Goal: Task Accomplishment & Management: Complete application form

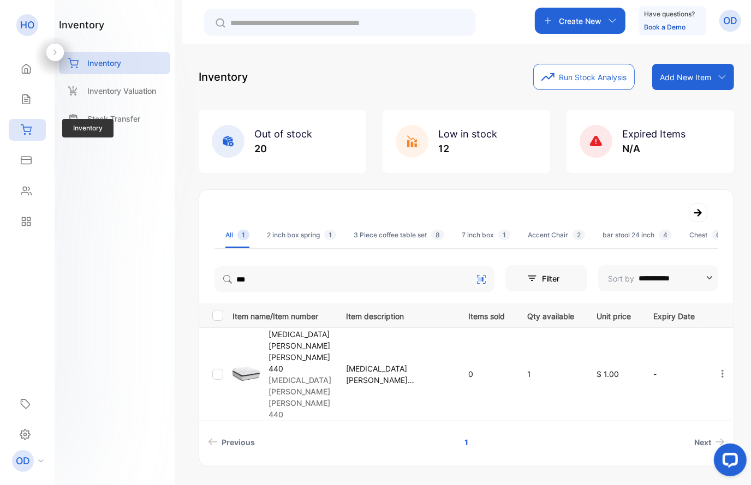
click at [33, 130] on div "Inventory" at bounding box center [27, 130] width 37 height 22
click at [700, 76] on p "Add New Item" at bounding box center [685, 76] width 51 height 11
click at [676, 103] on div "Add item manually" at bounding box center [694, 101] width 79 height 22
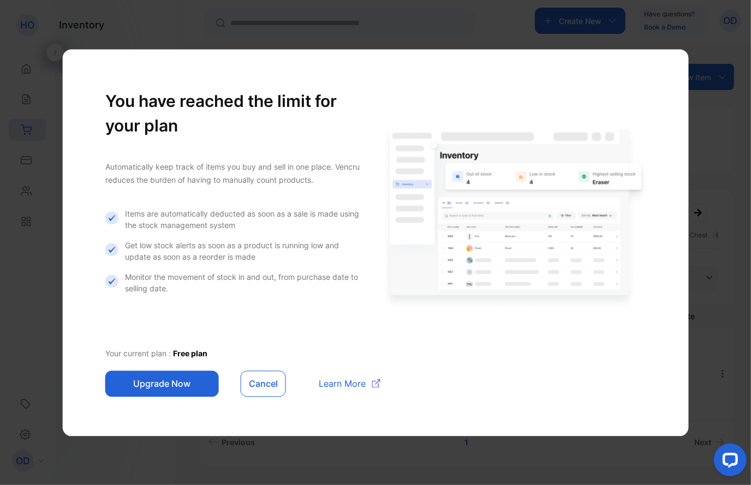
click at [182, 381] on button "Upgrade Now" at bounding box center [161, 383] width 113 height 26
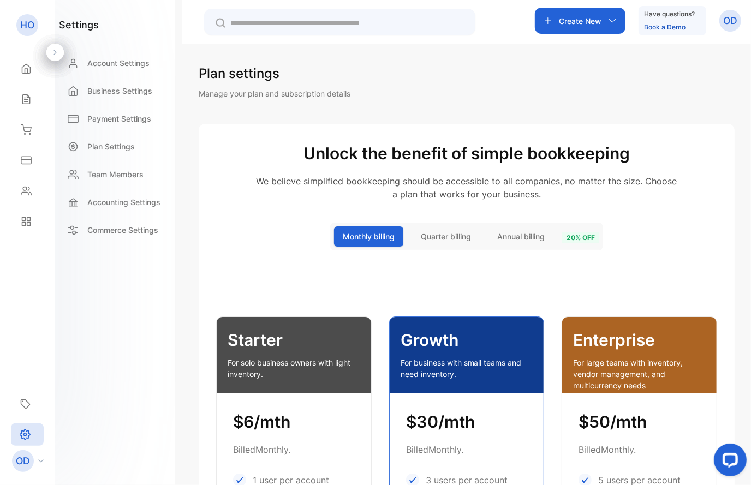
click at [729, 18] on p "OD" at bounding box center [730, 21] width 14 height 14
click at [677, 89] on span "Logout" at bounding box center [678, 88] width 31 height 11
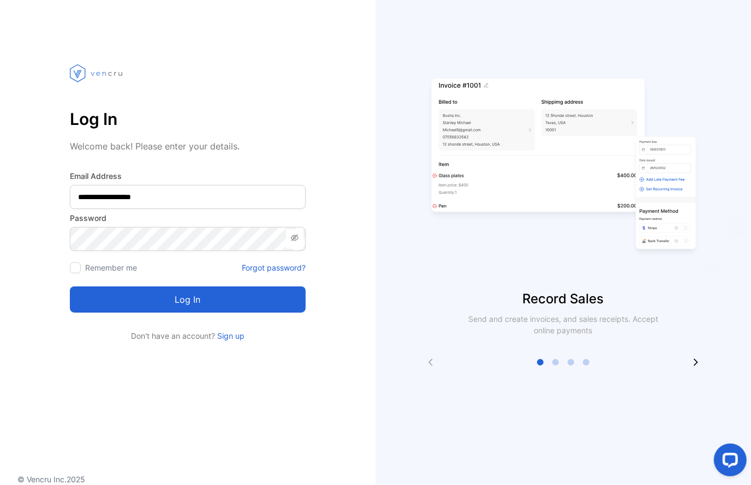
click at [295, 230] on span at bounding box center [294, 239] width 17 height 20
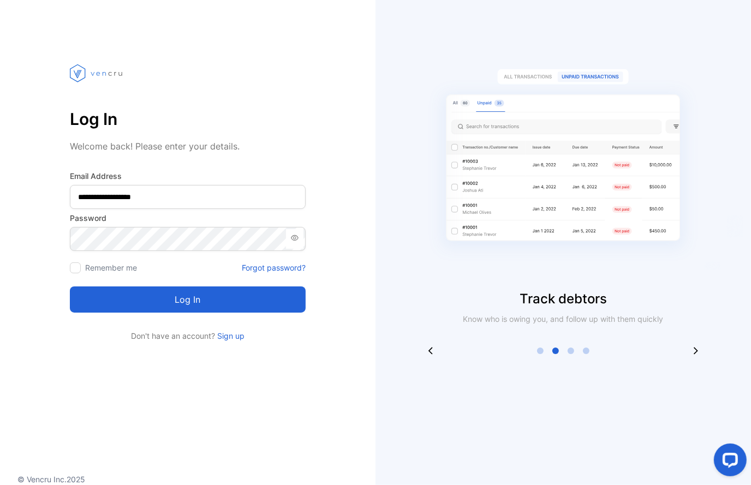
click at [194, 308] on button "Log in" at bounding box center [188, 299] width 236 height 26
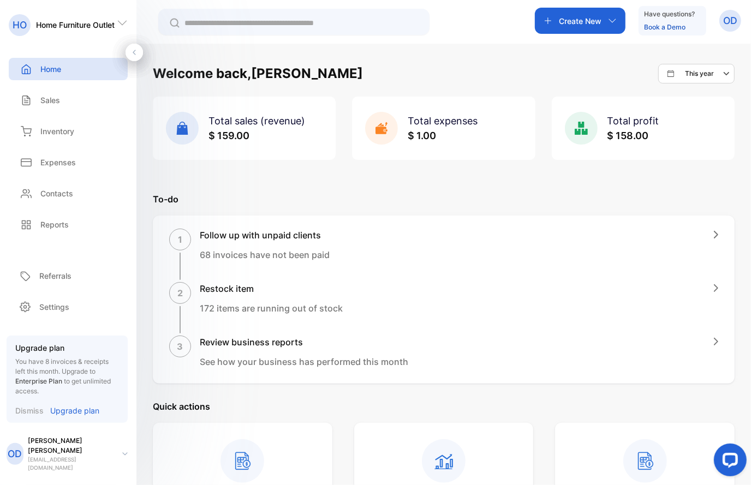
click at [725, 21] on p "OD" at bounding box center [730, 21] width 14 height 14
click at [708, 54] on span "View profile" at bounding box center [690, 54] width 47 height 11
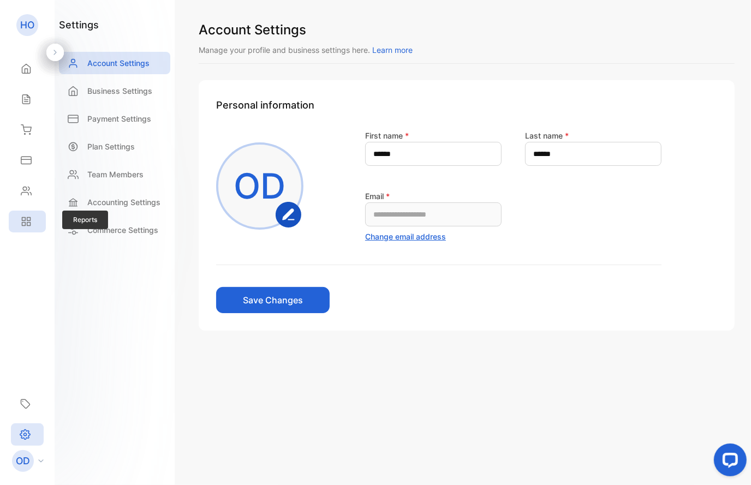
click at [16, 223] on div "Reports" at bounding box center [27, 222] width 37 height 22
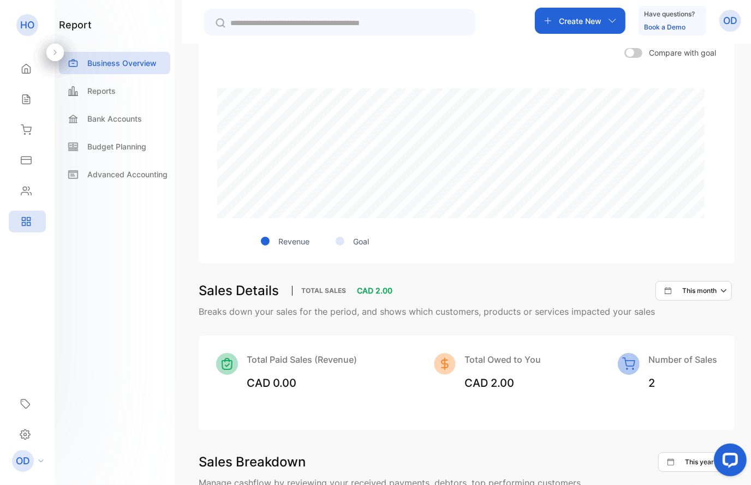
scroll to position [657, 0]
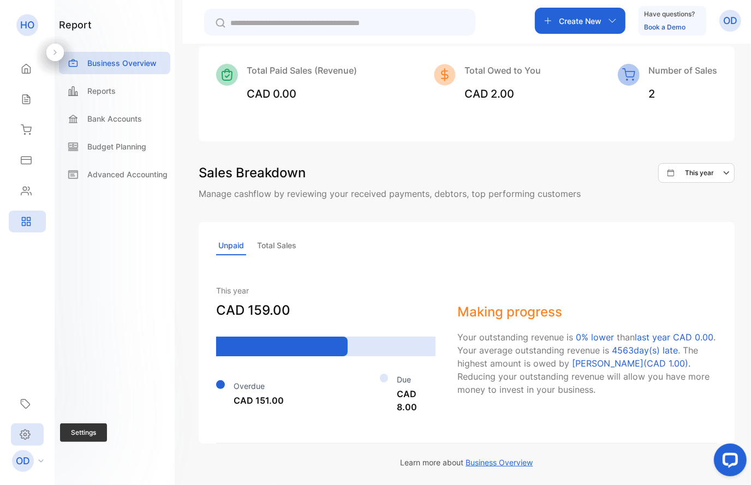
click at [24, 430] on icon at bounding box center [25, 434] width 11 height 11
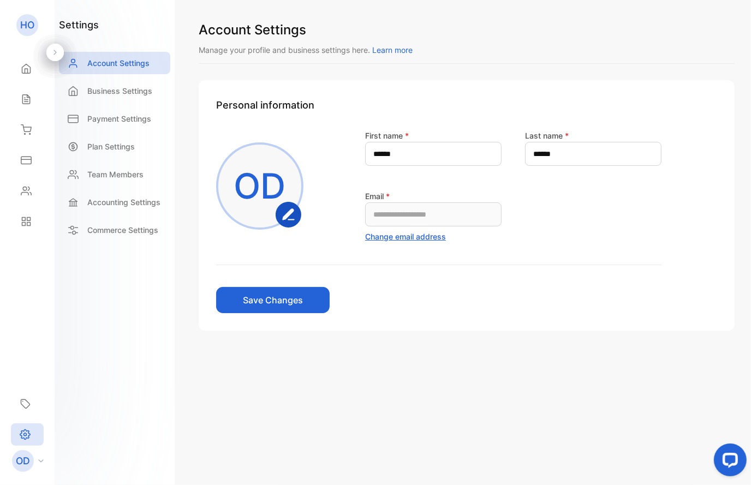
click at [26, 458] on p "OD" at bounding box center [23, 461] width 14 height 14
click at [133, 92] on p "Business Settings" at bounding box center [119, 90] width 65 height 11
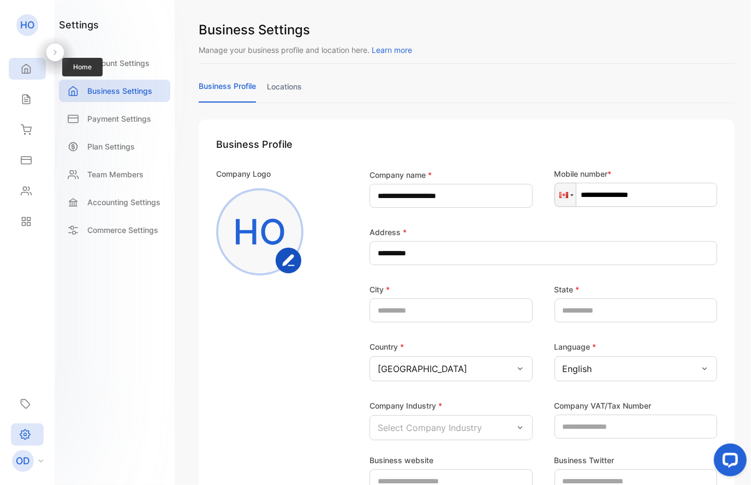
click at [31, 66] on icon at bounding box center [26, 68] width 11 height 11
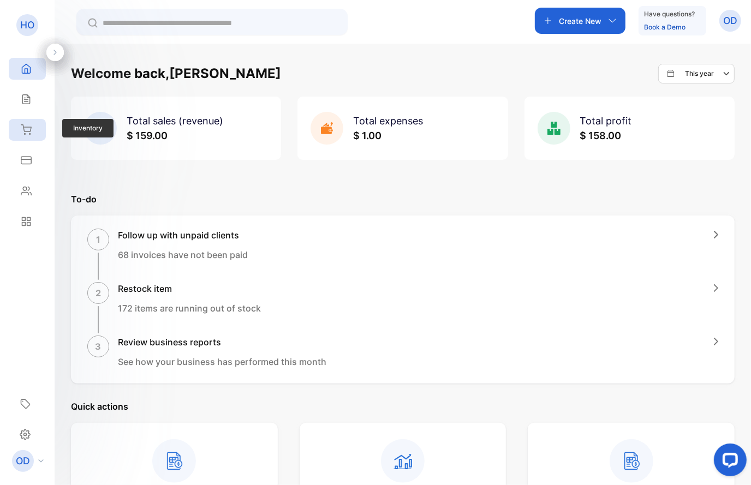
click at [33, 133] on div "Inventory" at bounding box center [27, 130] width 37 height 22
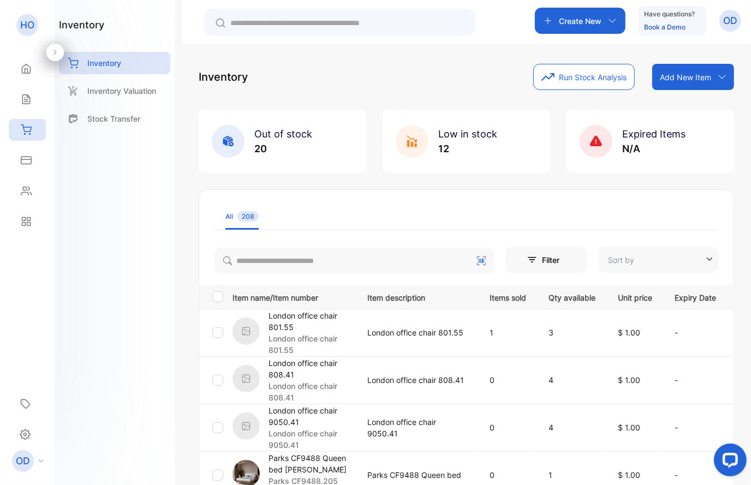
type input "**********"
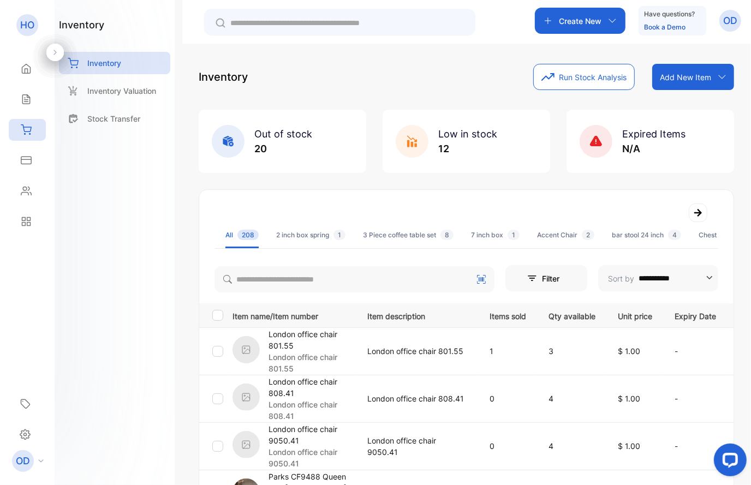
click at [674, 78] on p "Add New Item" at bounding box center [685, 76] width 51 height 11
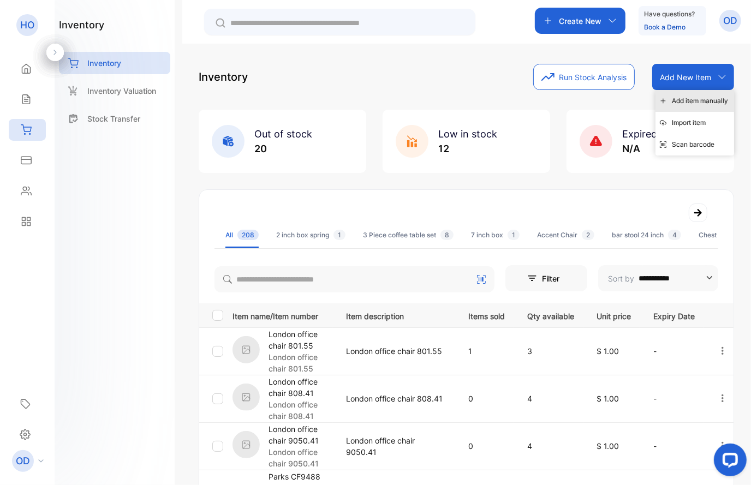
click at [680, 101] on div "Add item manually" at bounding box center [694, 101] width 79 height 22
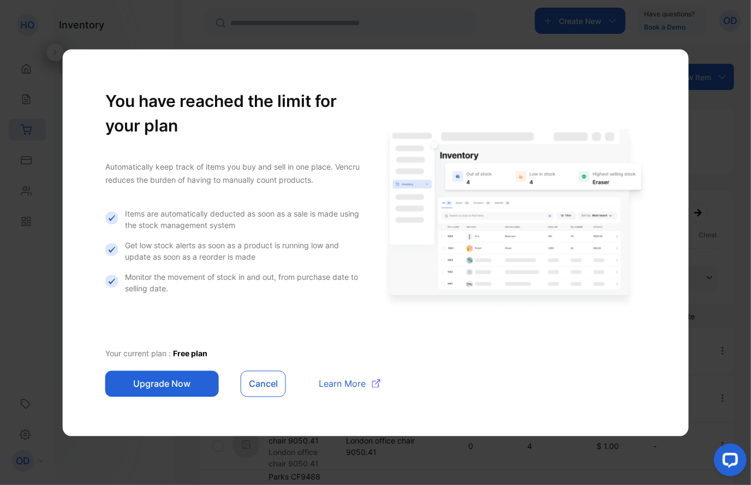
click at [176, 387] on button "Upgrade Now" at bounding box center [161, 383] width 113 height 26
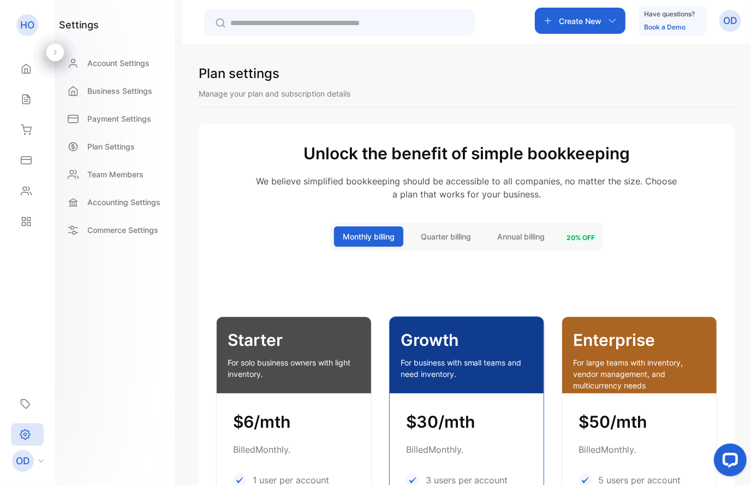
click at [726, 25] on p "OD" at bounding box center [730, 21] width 14 height 14
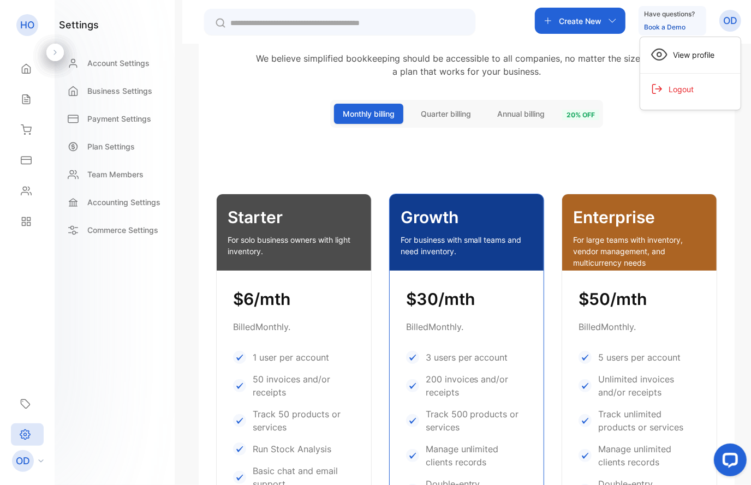
scroll to position [245, 0]
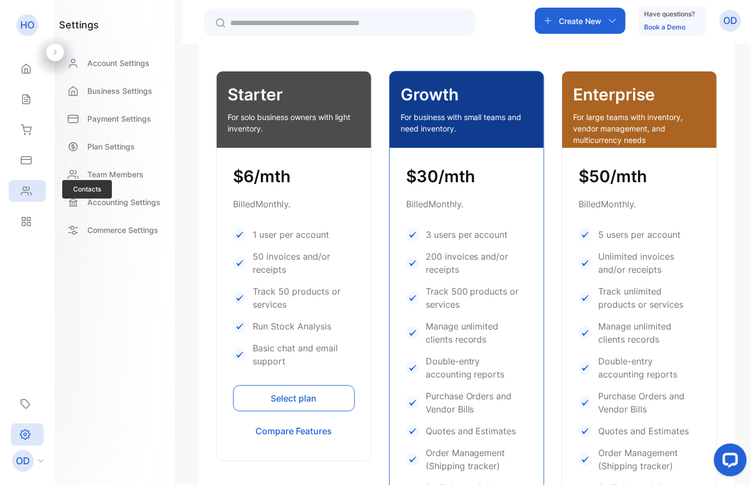
click at [24, 190] on icon at bounding box center [26, 191] width 10 height 8
click at [51, 52] on div at bounding box center [54, 52] width 17 height 17
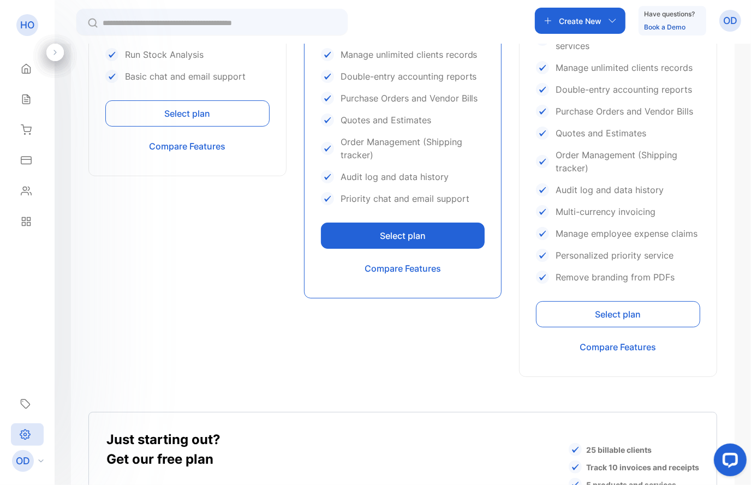
scroll to position [598, 0]
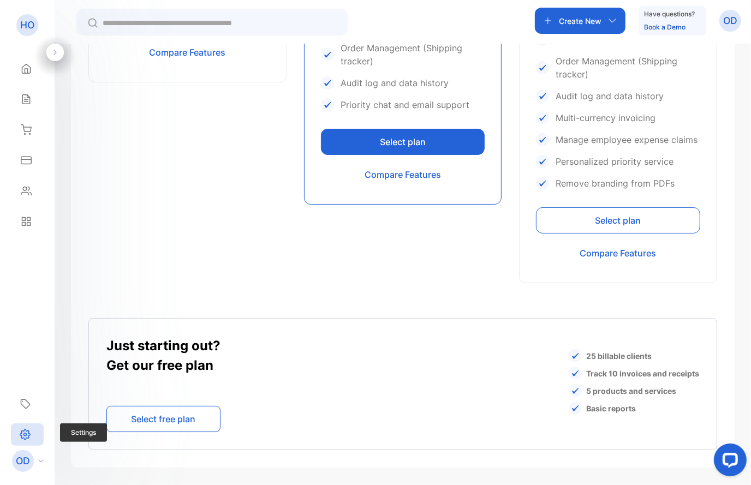
click at [26, 435] on icon at bounding box center [25, 434] width 11 height 11
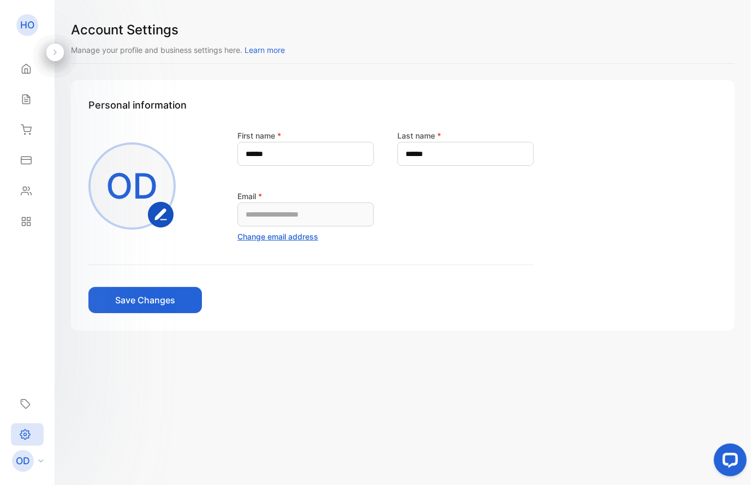
click at [29, 461] on p "OD" at bounding box center [23, 461] width 14 height 14
click at [46, 458] on div "OD" at bounding box center [31, 461] width 48 height 22
click at [44, 457] on div "OD" at bounding box center [31, 461] width 48 height 22
click at [28, 218] on icon at bounding box center [26, 221] width 11 height 11
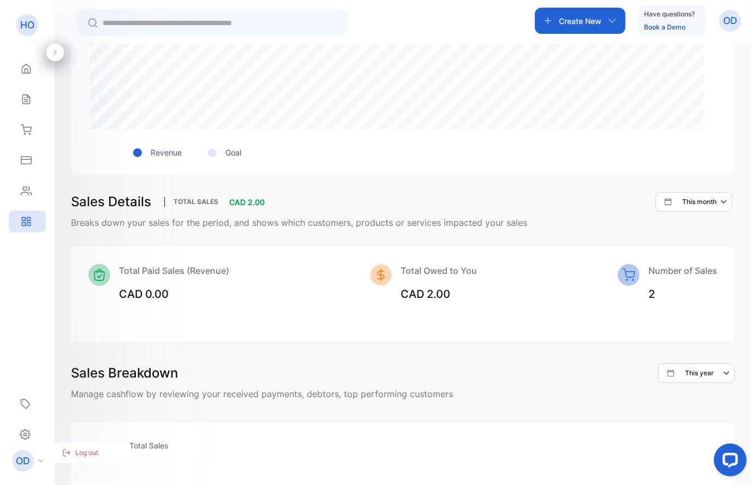
scroll to position [678, 0]
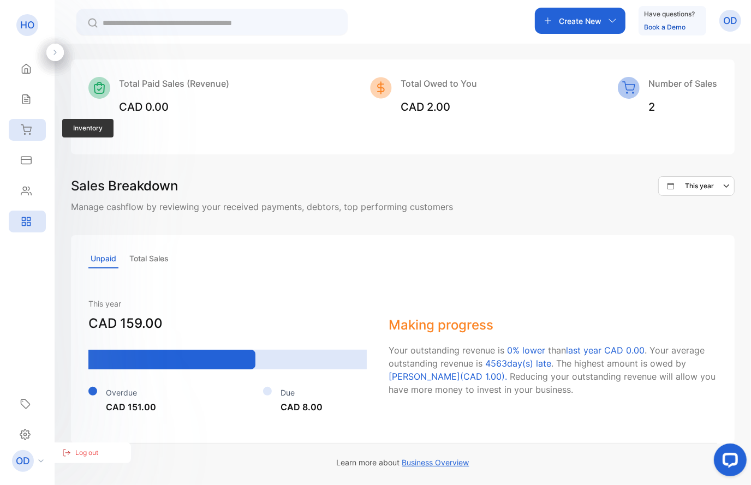
click at [31, 130] on icon at bounding box center [26, 129] width 10 height 9
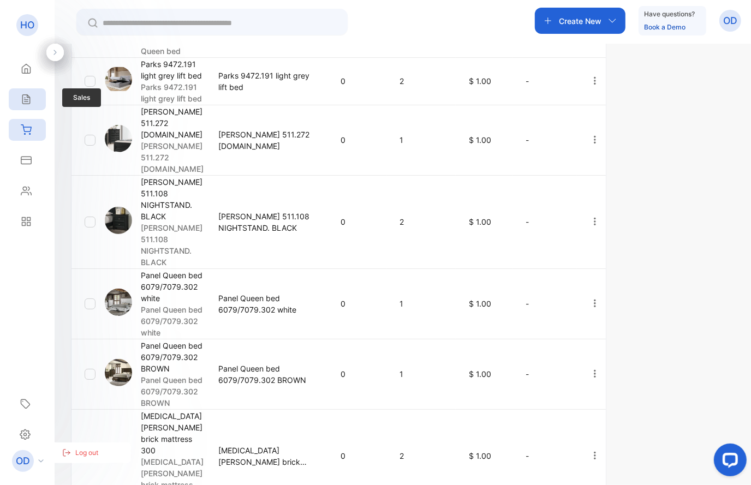
click at [25, 95] on icon at bounding box center [26, 99] width 11 height 11
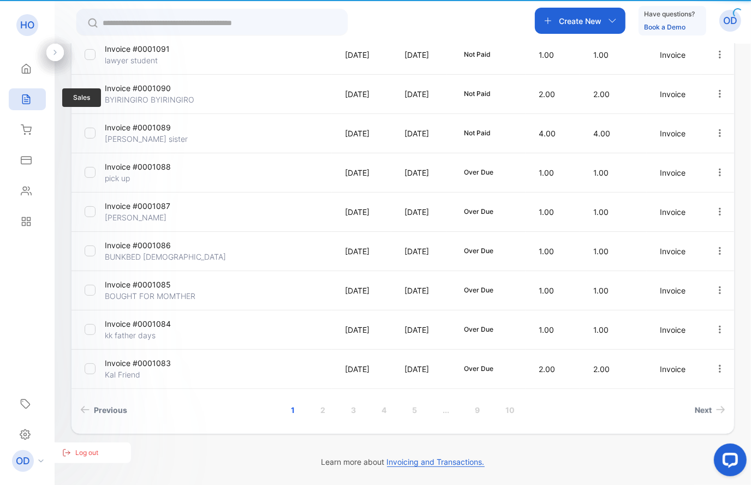
type input "**********"
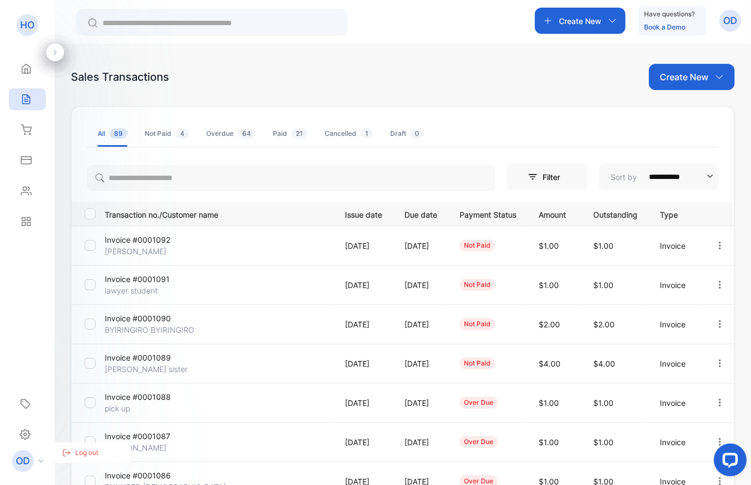
click at [737, 27] on p "OD" at bounding box center [730, 21] width 14 height 14
click at [681, 53] on span "View profile" at bounding box center [690, 54] width 47 height 11
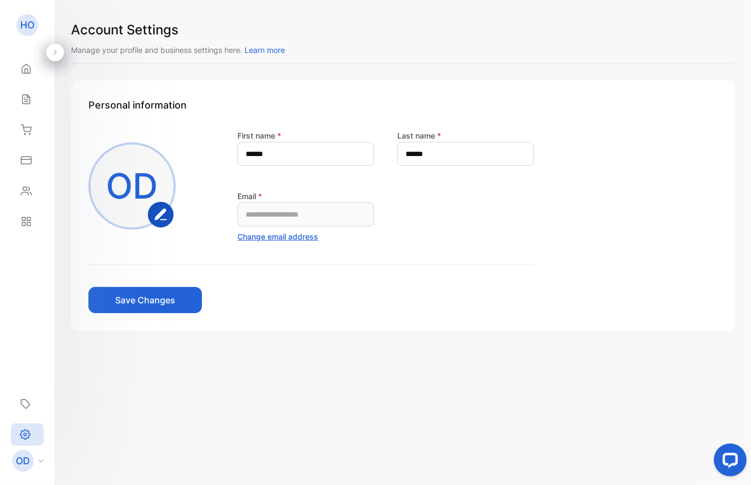
click at [263, 50] on span "Learn more" at bounding box center [264, 49] width 40 height 9
click at [43, 461] on icon at bounding box center [40, 460] width 5 height 3
click at [26, 404] on icon at bounding box center [25, 403] width 11 height 11
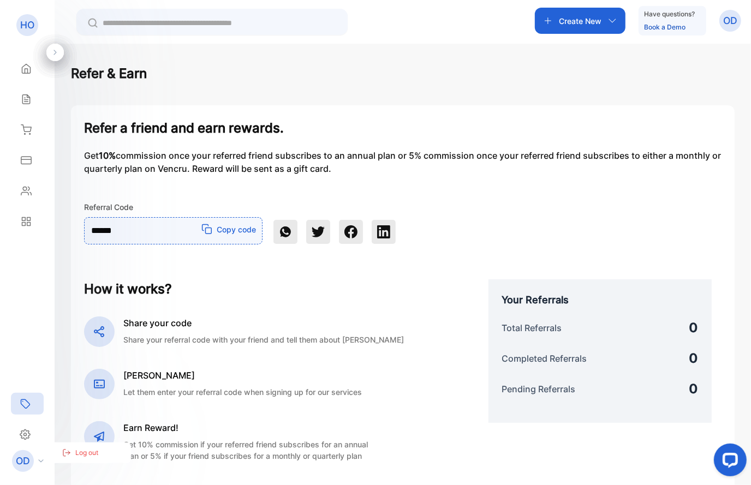
click at [54, 49] on icon at bounding box center [55, 53] width 8 height 8
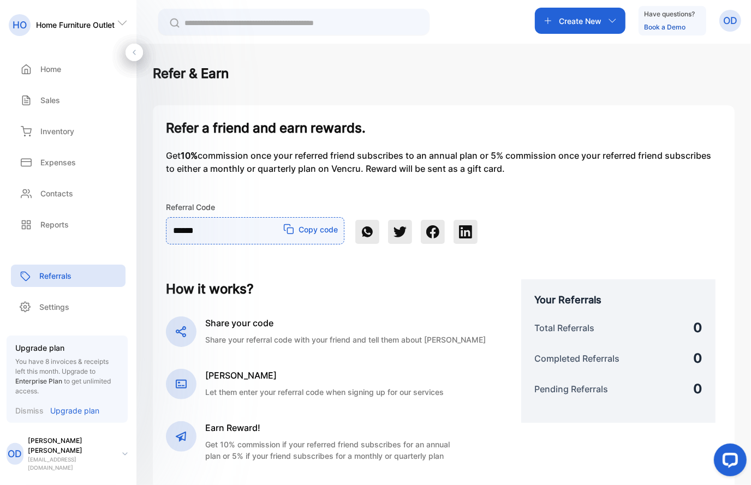
click at [125, 22] on icon at bounding box center [122, 22] width 11 height 11
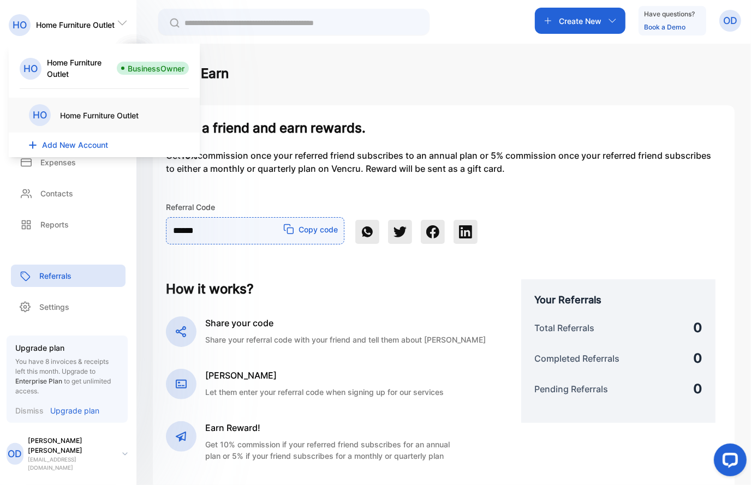
click at [50, 111] on div "HO" at bounding box center [40, 115] width 22 height 22
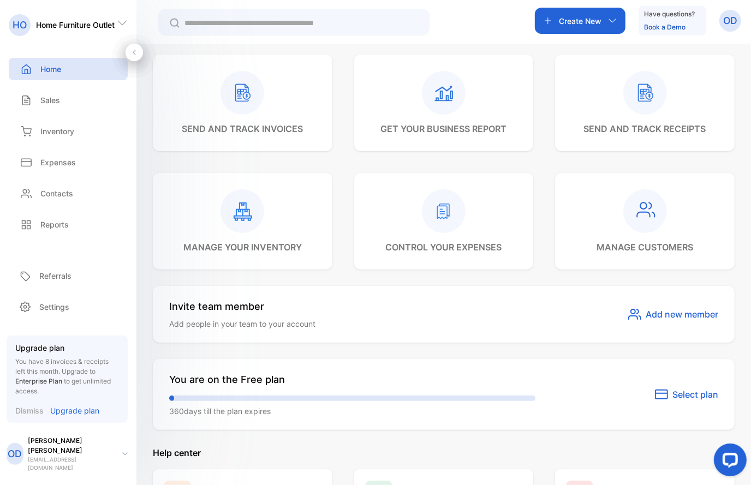
scroll to position [491, 0]
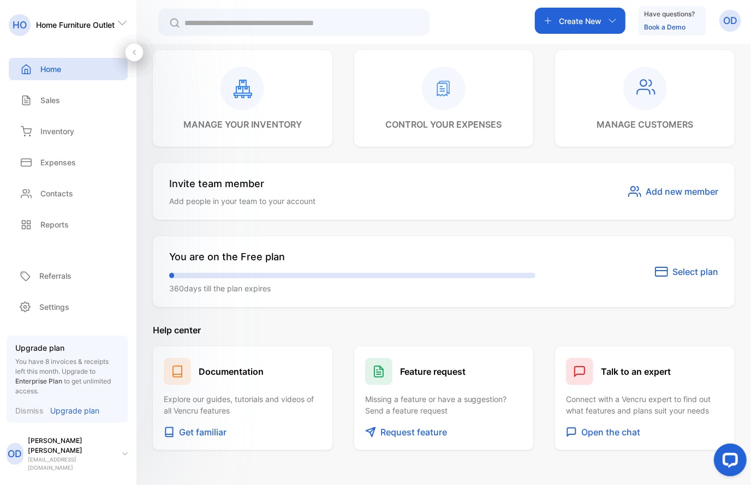
click at [684, 271] on span "Select plan" at bounding box center [695, 271] width 46 height 13
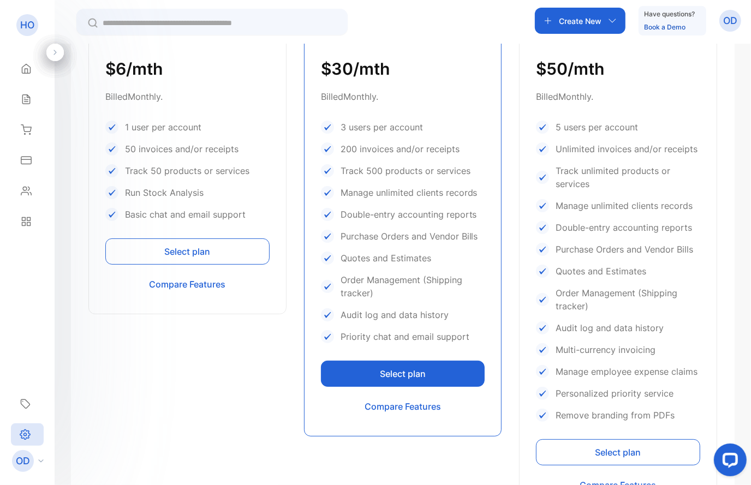
scroll to position [107, 0]
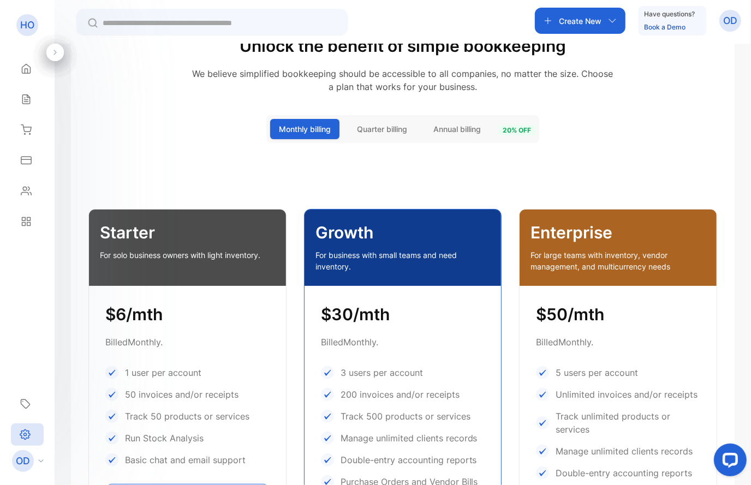
click at [382, 125] on span "Quarter billing" at bounding box center [382, 128] width 50 height 11
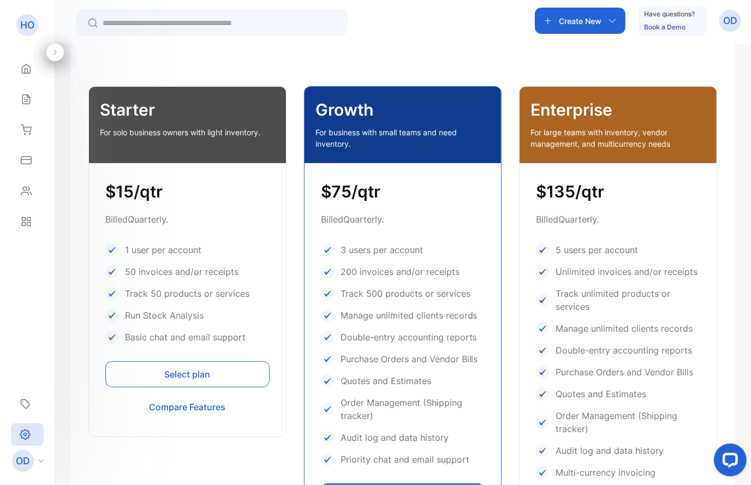
scroll to position [0, 0]
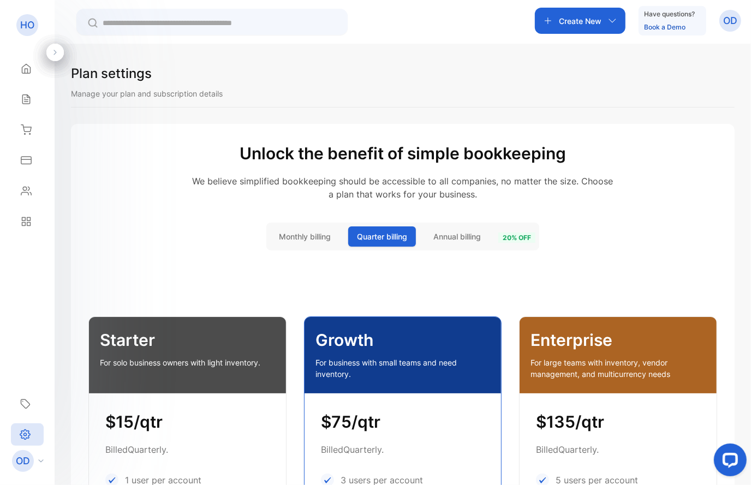
click at [460, 230] on button "Annual billing" at bounding box center [456, 236] width 65 height 20
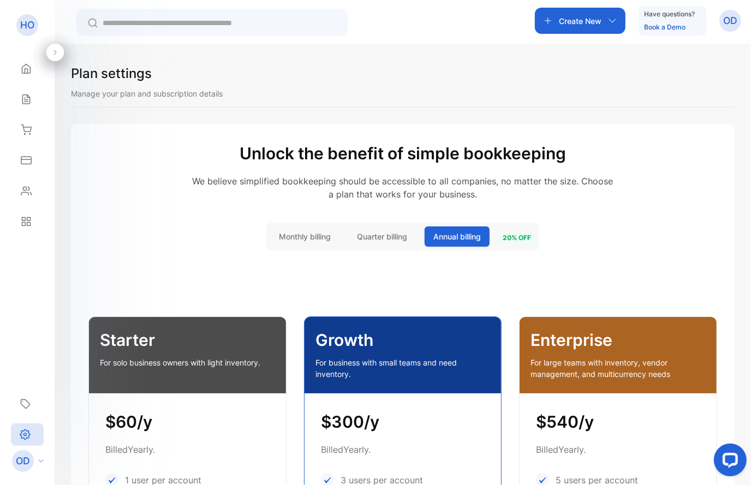
scroll to position [123, 0]
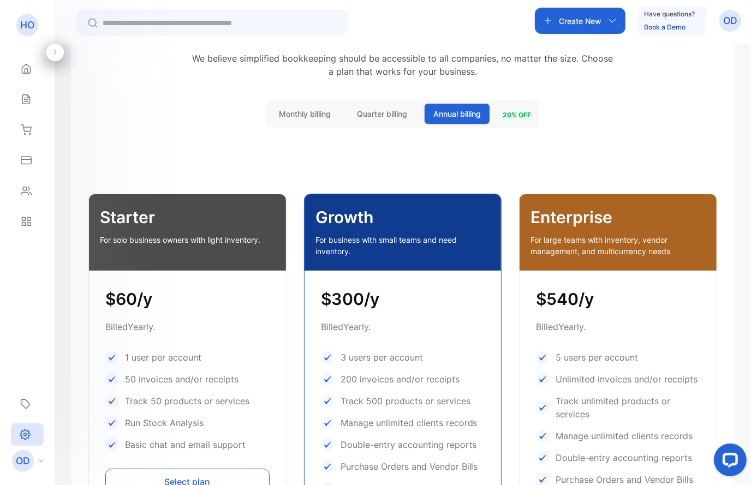
click at [305, 115] on span "Monthly billing" at bounding box center [305, 113] width 52 height 11
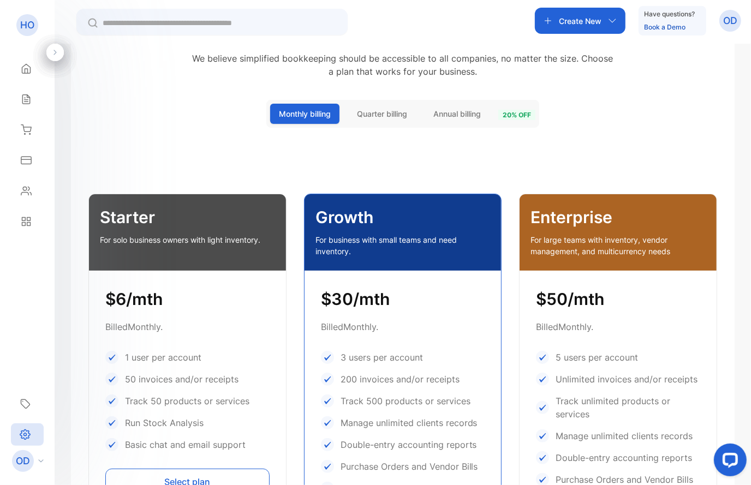
scroll to position [491, 0]
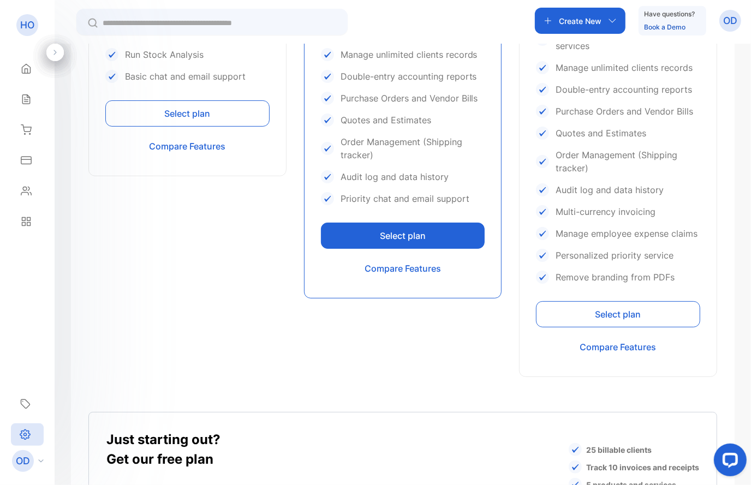
click at [404, 237] on button "Select plan" at bounding box center [403, 236] width 164 height 26
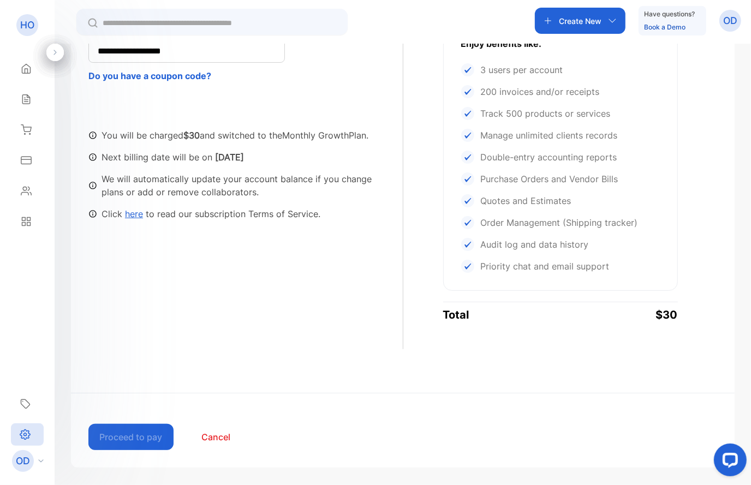
scroll to position [79, 0]
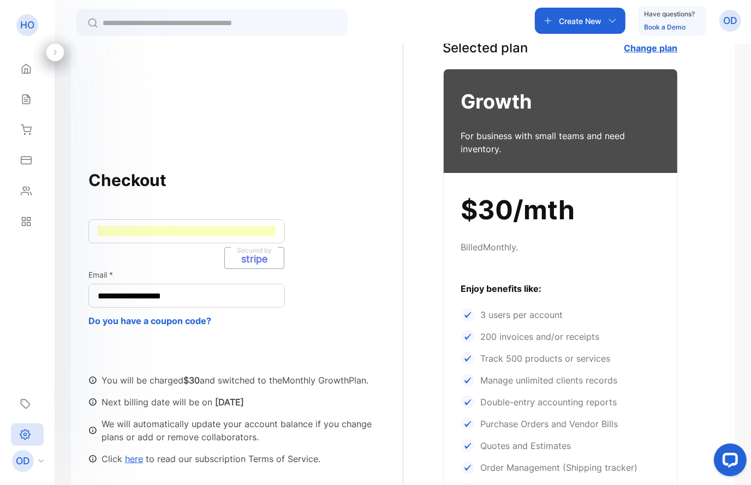
click at [257, 236] on iframe at bounding box center [187, 231] width 178 height 10
click at [344, 245] on div "**********" at bounding box center [245, 316] width 314 height 298
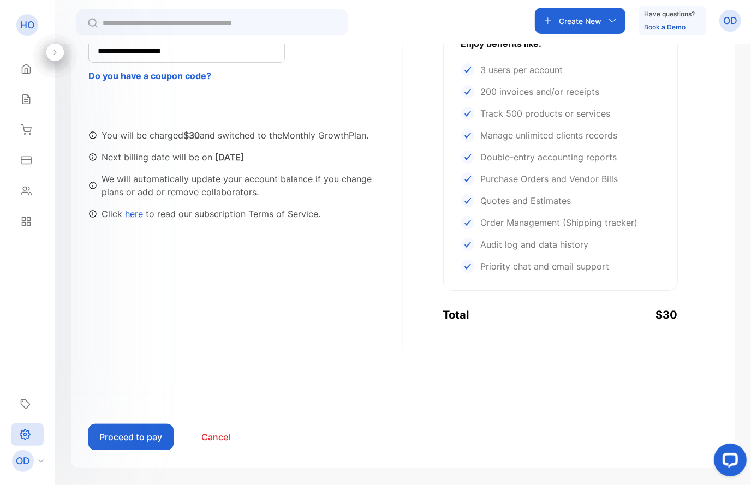
click at [141, 433] on button "Proceed to pay" at bounding box center [130, 437] width 85 height 26
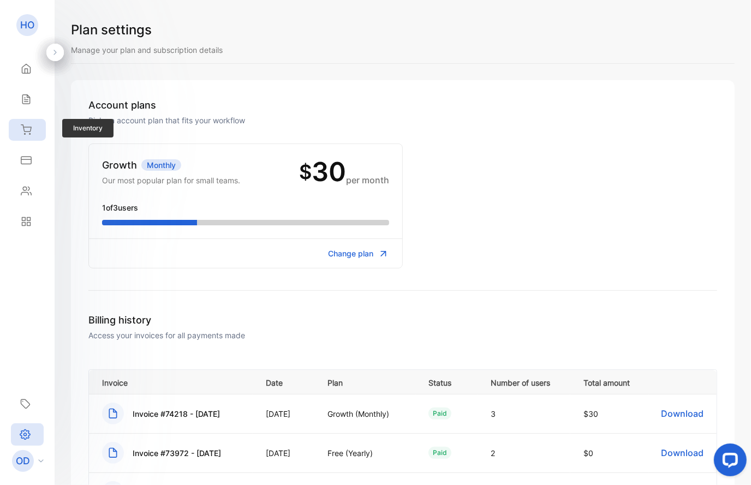
click at [33, 125] on div "Inventory" at bounding box center [27, 130] width 37 height 22
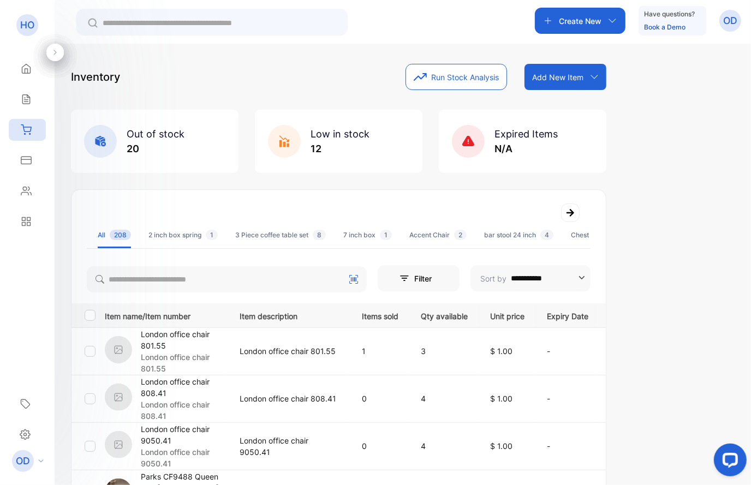
click at [571, 73] on p "Add New Item" at bounding box center [557, 76] width 51 height 11
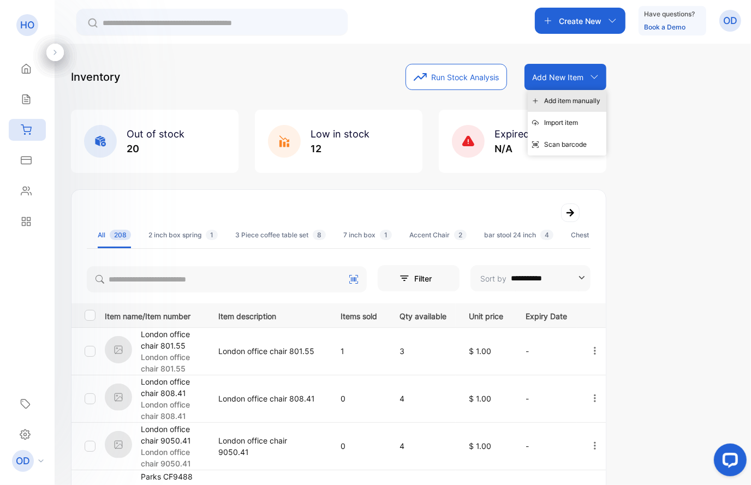
click at [582, 101] on div "Add item manually" at bounding box center [567, 101] width 79 height 22
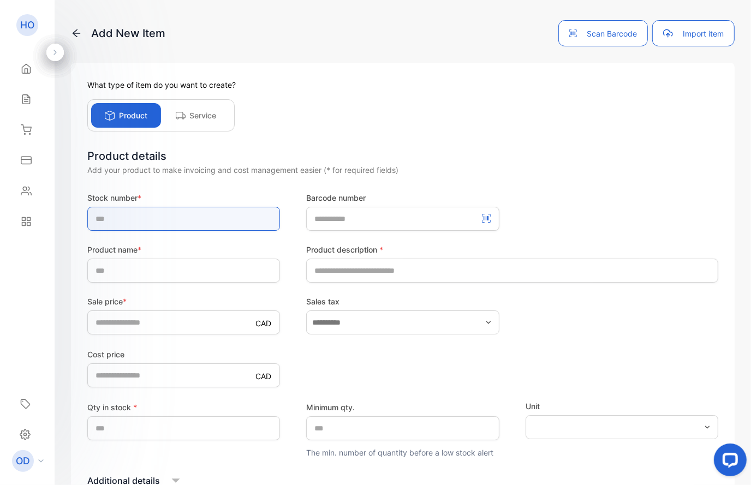
click at [166, 218] on input "text" at bounding box center [183, 219] width 193 height 24
drag, startPoint x: 177, startPoint y: 220, endPoint x: 78, endPoint y: 218, distance: 99.3
click at [87, 218] on input "**********" at bounding box center [183, 219] width 193 height 24
type input "**********"
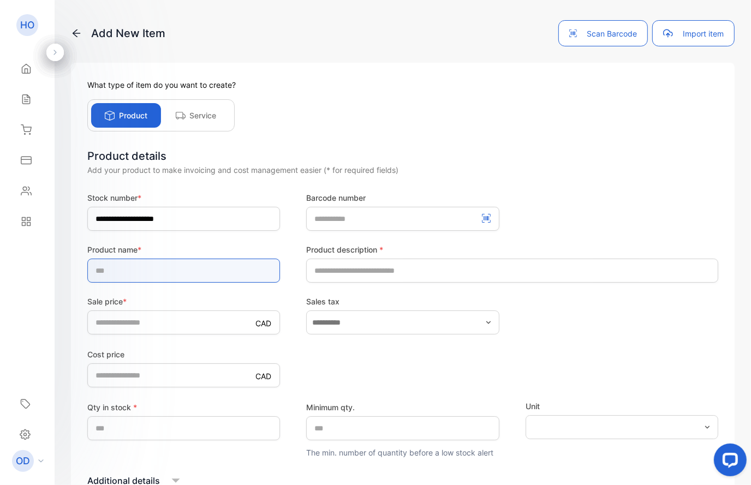
click at [115, 275] on input "text" at bounding box center [183, 271] width 193 height 24
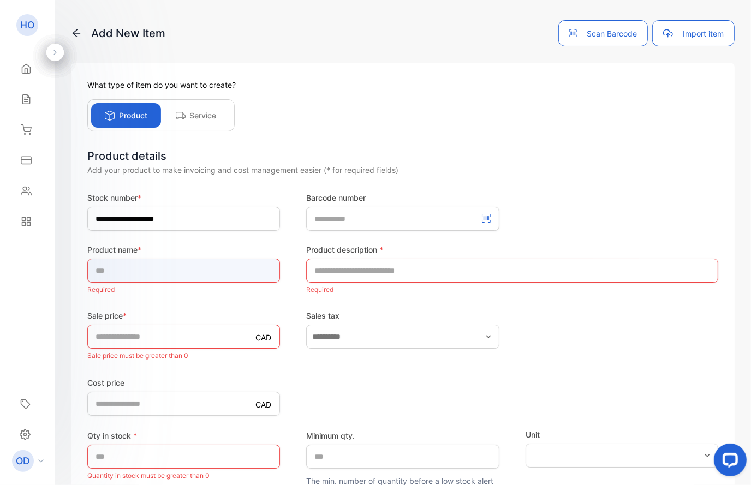
paste input "**********"
type input "**********"
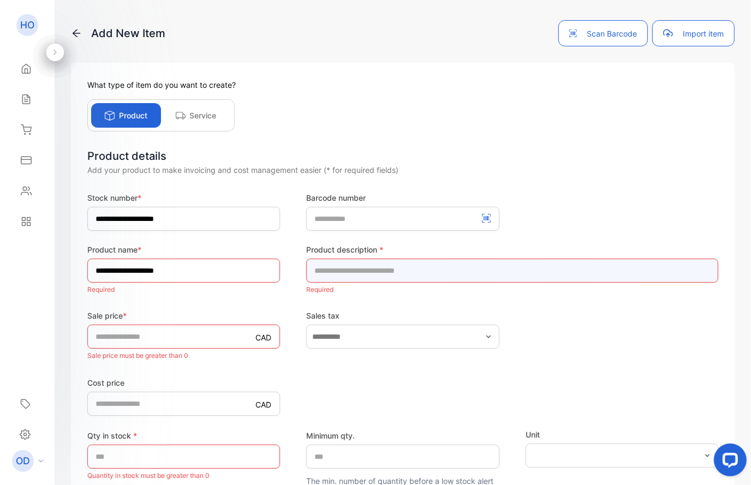
click at [340, 271] on input "text" at bounding box center [512, 271] width 412 height 24
paste input "**********"
type input "**********"
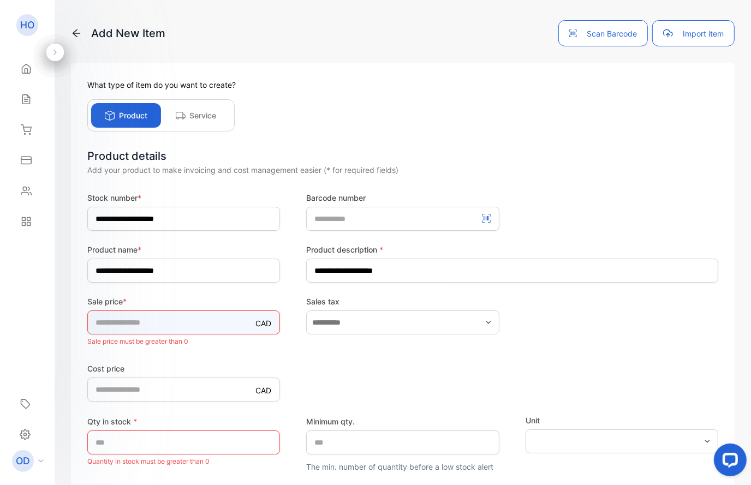
drag, startPoint x: 126, startPoint y: 333, endPoint x: 121, endPoint y: 336, distance: 6.4
click at [121, 334] on input "*" at bounding box center [183, 322] width 193 height 24
drag, startPoint x: 117, startPoint y: 325, endPoint x: 82, endPoint y: 323, distance: 35.5
click at [87, 323] on input "*" at bounding box center [183, 322] width 193 height 24
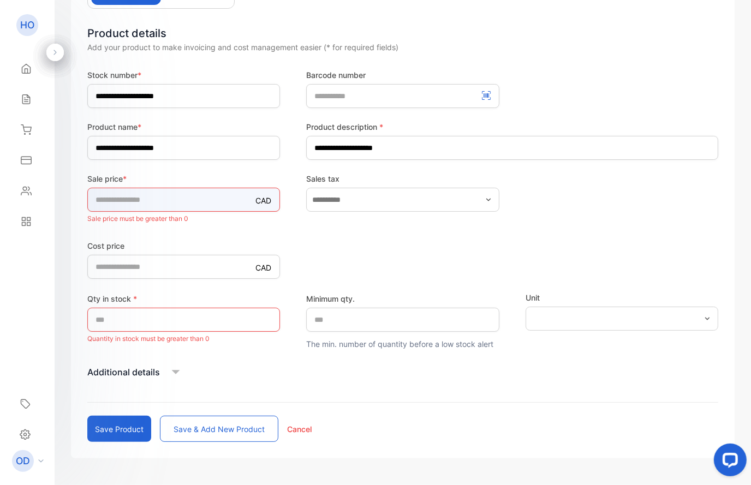
type input "*"
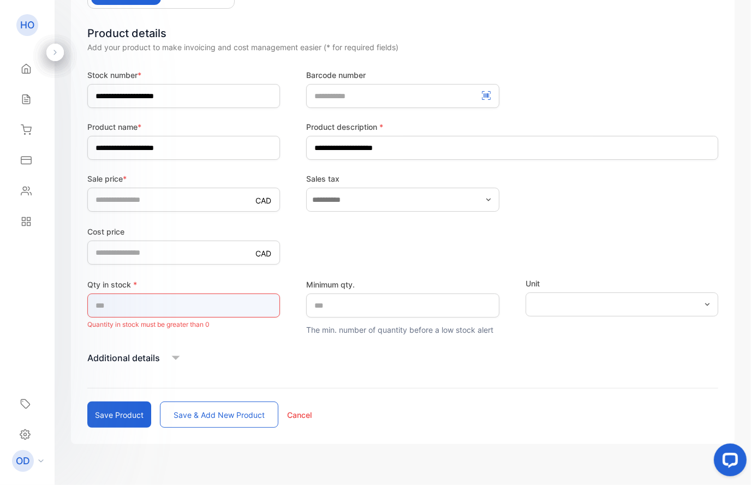
drag, startPoint x: 106, startPoint y: 319, endPoint x: 81, endPoint y: 319, distance: 25.1
click at [87, 317] on input "*" at bounding box center [183, 305] width 193 height 24
type input "*"
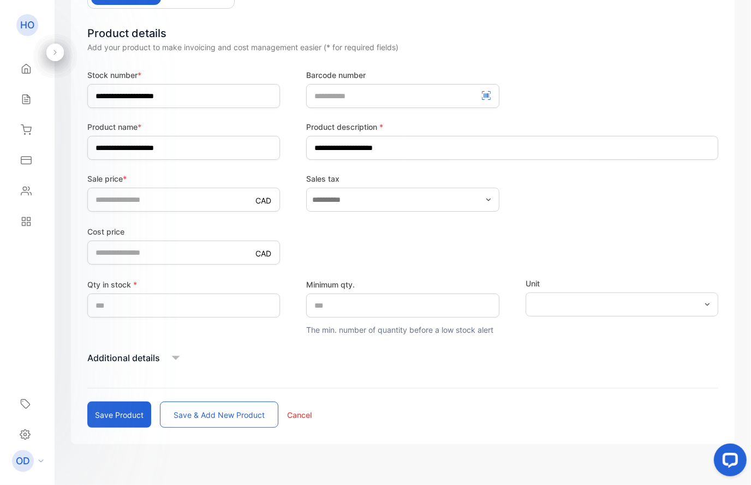
click at [142, 359] on p "Additional details" at bounding box center [123, 357] width 73 height 13
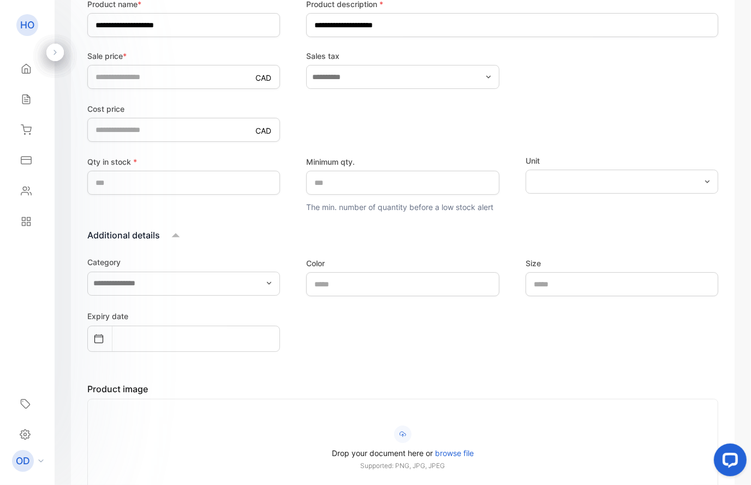
scroll to position [368, 0]
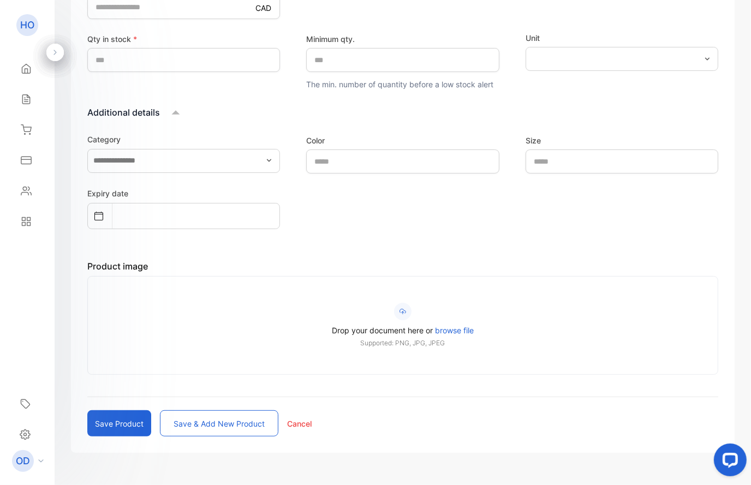
click at [449, 329] on span "browse file" at bounding box center [454, 330] width 39 height 9
click at [0, 0] on input "Drop your document here or browse file Supported: PNG, JPG, JPEG" at bounding box center [0, 0] width 0 height 0
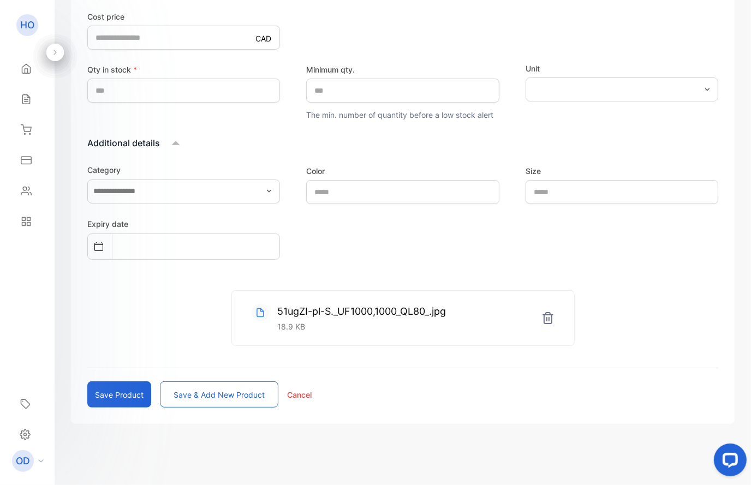
click at [125, 396] on button "Save product" at bounding box center [119, 394] width 64 height 26
type input "*"
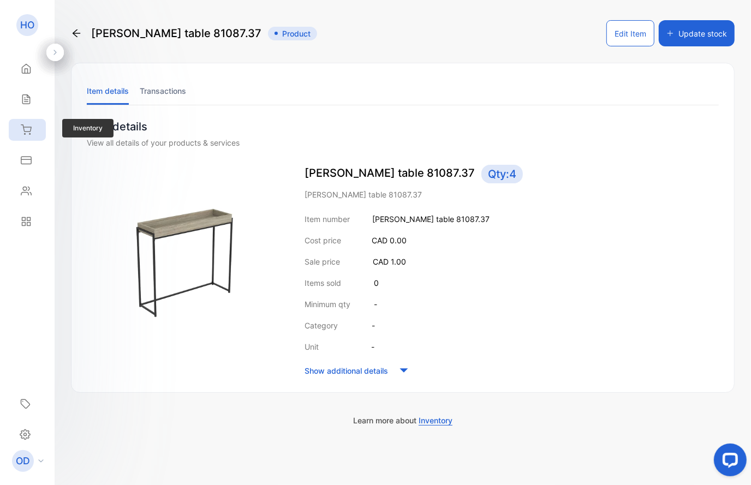
click at [28, 126] on icon at bounding box center [26, 129] width 11 height 11
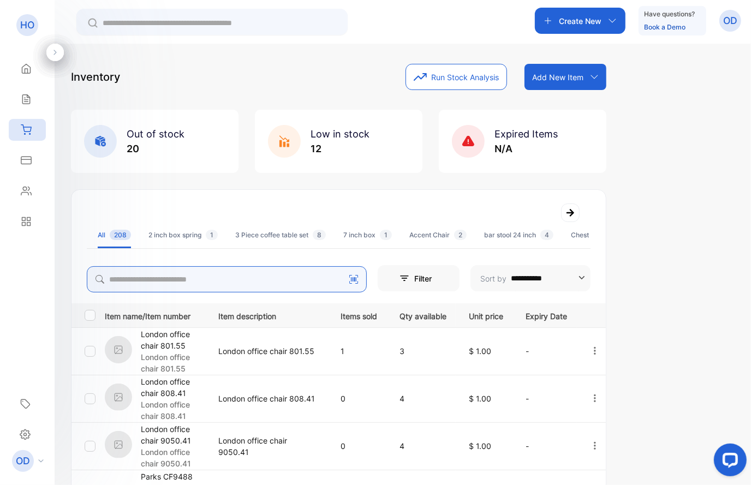
click at [152, 275] on input "search" at bounding box center [227, 279] width 280 height 26
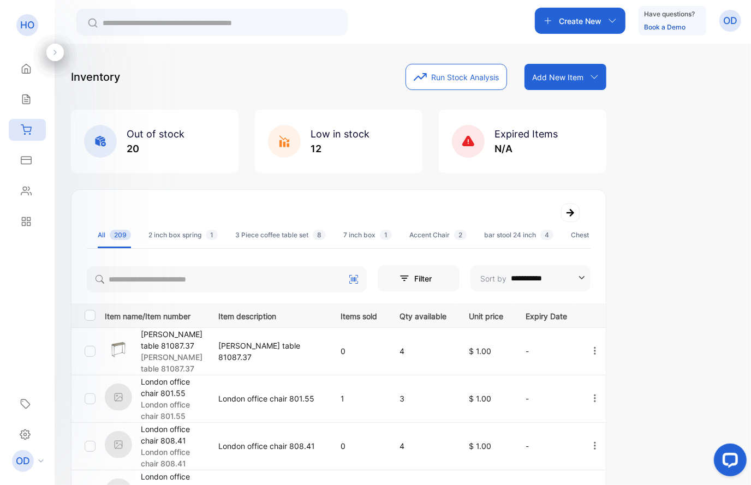
click at [580, 71] on p "Add New Item" at bounding box center [557, 76] width 51 height 11
click at [574, 98] on div "Add item manually" at bounding box center [567, 101] width 79 height 22
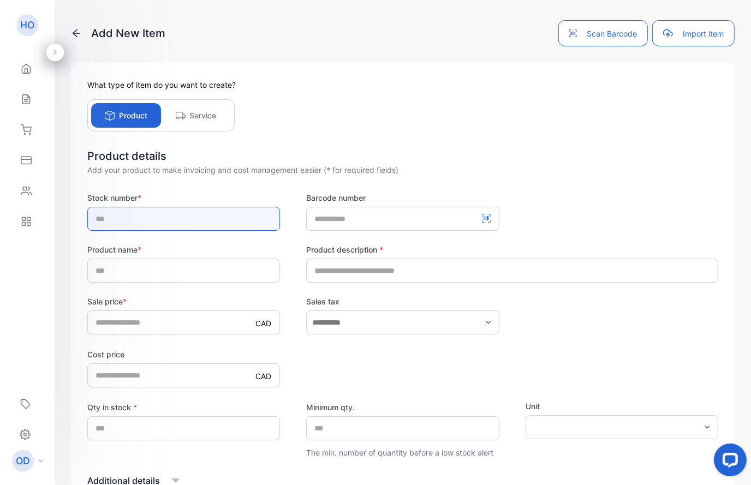
click at [186, 214] on input "text" at bounding box center [183, 219] width 193 height 24
drag, startPoint x: 141, startPoint y: 224, endPoint x: 213, endPoint y: 218, distance: 72.8
click at [213, 218] on input "**********" at bounding box center [183, 219] width 193 height 24
drag, startPoint x: 178, startPoint y: 220, endPoint x: 78, endPoint y: 220, distance: 99.8
click at [87, 220] on input "**********" at bounding box center [183, 219] width 193 height 24
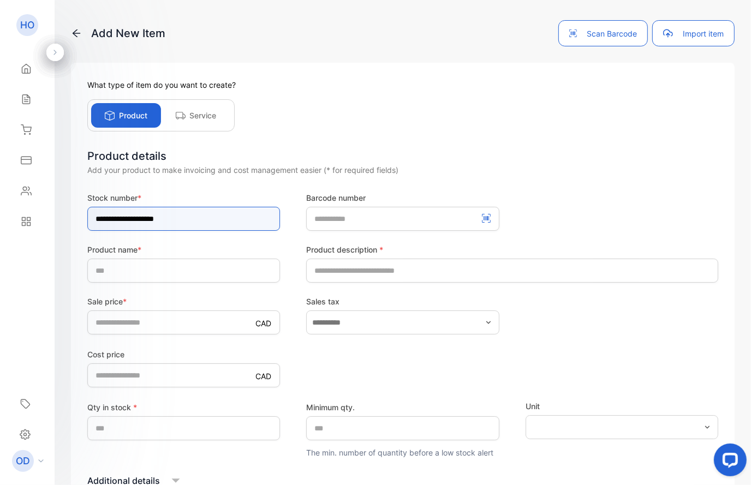
type input "**********"
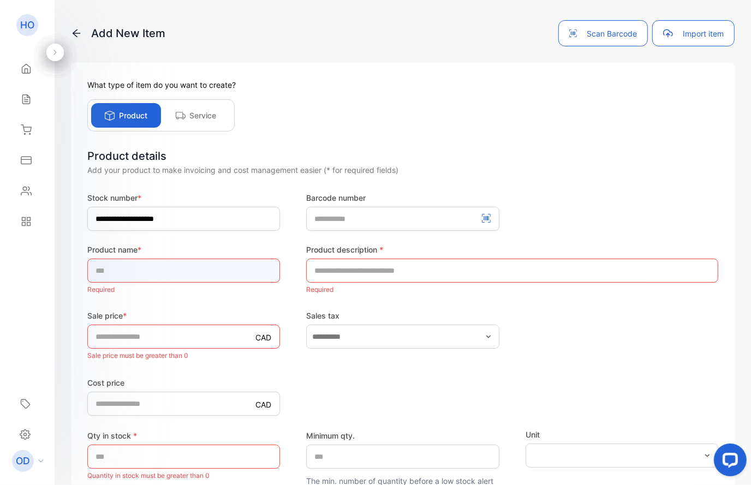
click at [175, 272] on input "text" at bounding box center [183, 271] width 193 height 24
paste input "**********"
type input "**********"
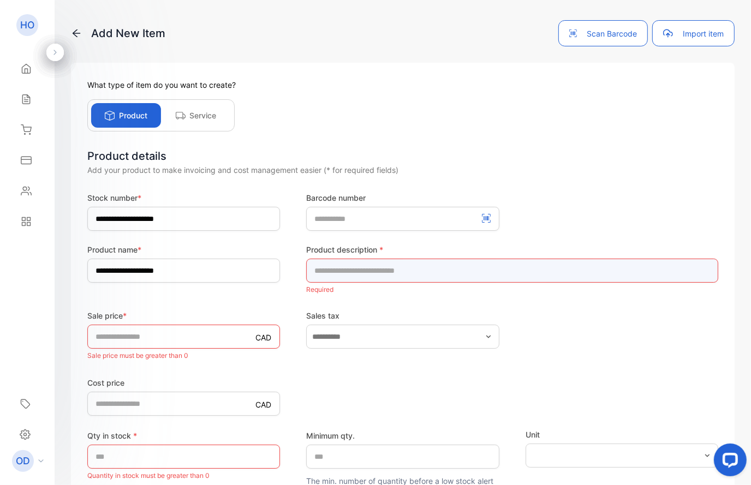
paste input "**********"
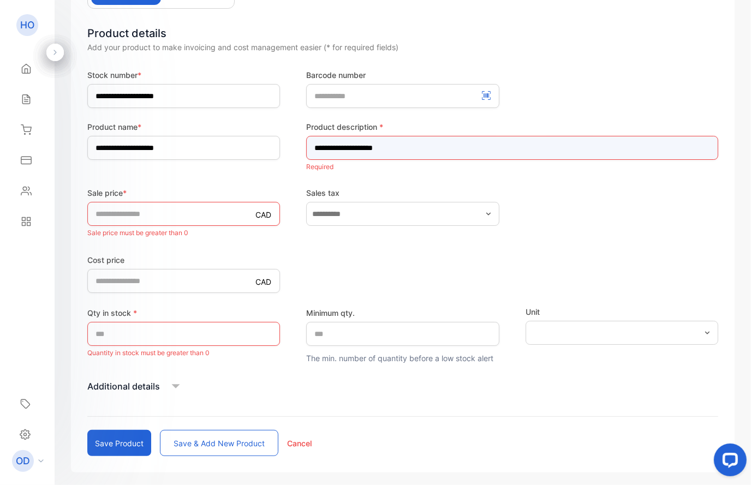
type input "**********"
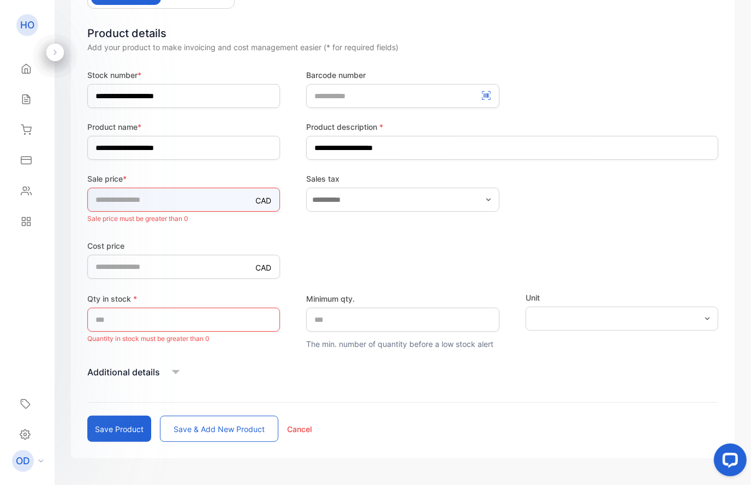
drag, startPoint x: 139, startPoint y: 218, endPoint x: 59, endPoint y: 211, distance: 80.6
click at [87, 211] on input "*" at bounding box center [183, 200] width 193 height 24
type input "*"
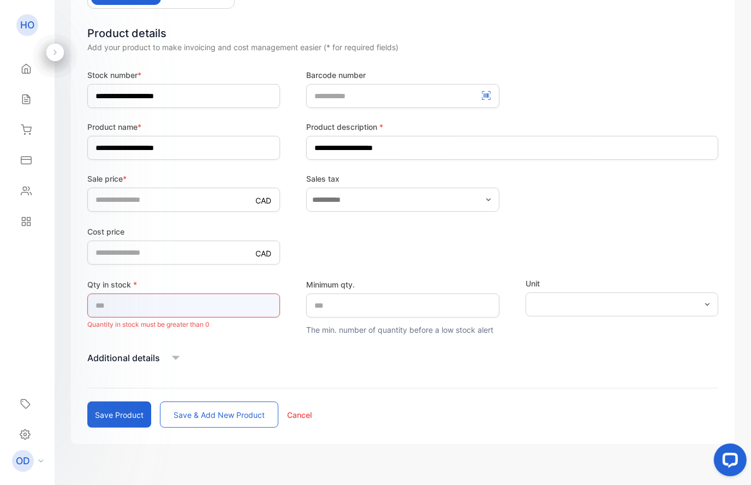
drag, startPoint x: 101, startPoint y: 320, endPoint x: 77, endPoint y: 321, distance: 24.6
click at [87, 317] on input "*" at bounding box center [183, 305] width 193 height 24
type input "*"
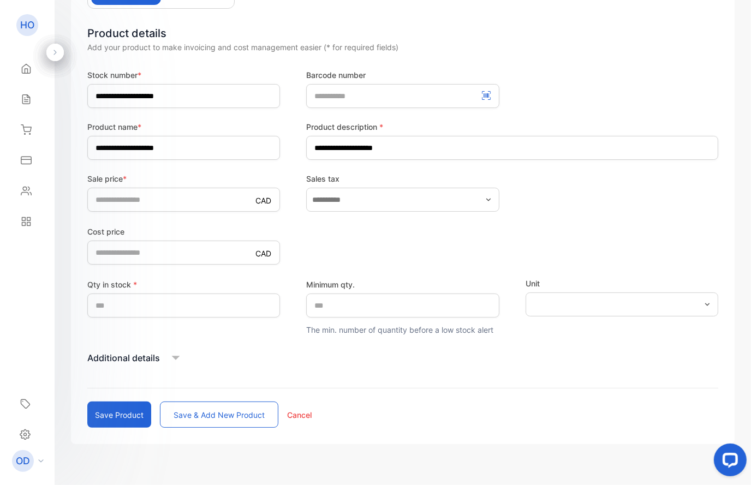
click at [149, 362] on p "Additional details" at bounding box center [123, 357] width 73 height 13
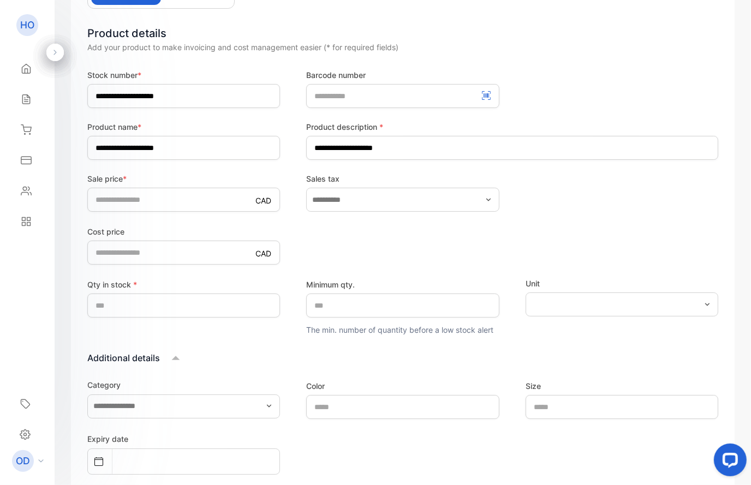
scroll to position [368, 0]
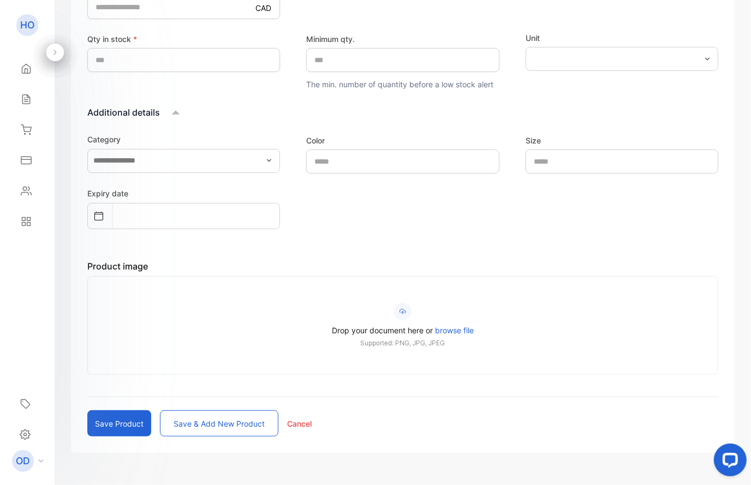
click at [450, 325] on label "Drop your document here or browse file Supported: PNG, JPG, JPEG" at bounding box center [402, 325] width 577 height 45
click at [0, 0] on input "Drop your document here or browse file Supported: PNG, JPG, JPEG" at bounding box center [0, 0] width 0 height 0
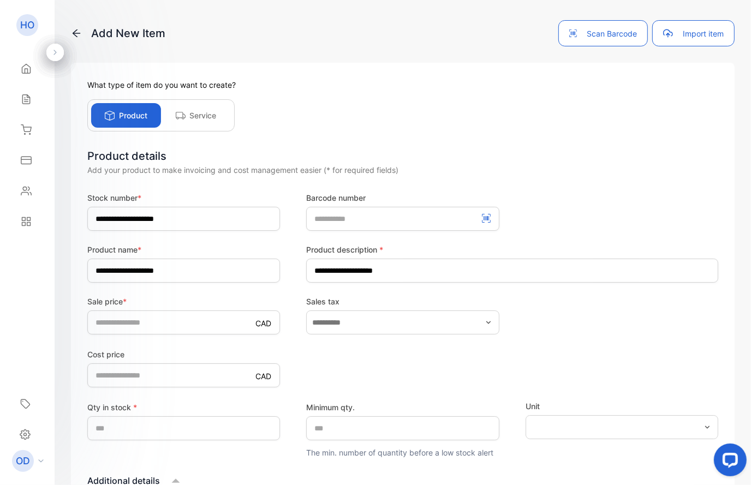
scroll to position [338, 0]
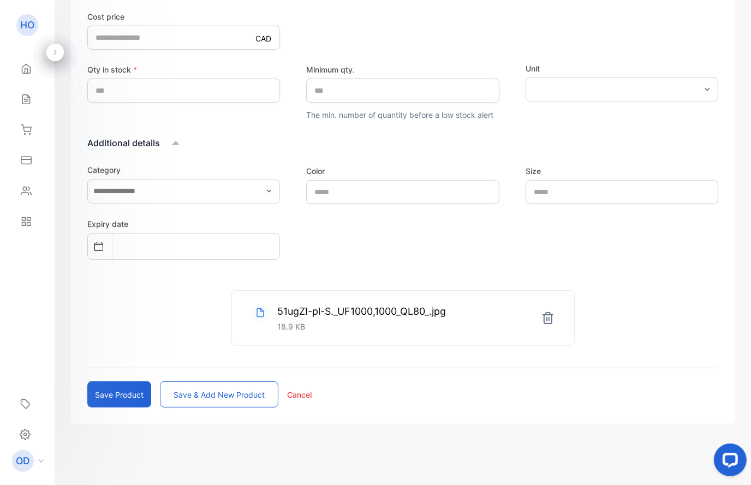
click at [542, 316] on icon at bounding box center [547, 317] width 13 height 13
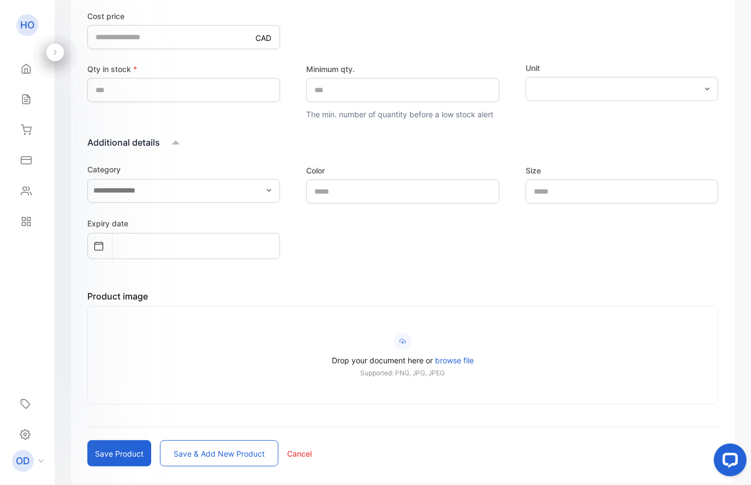
click at [452, 362] on span "browse file" at bounding box center [454, 360] width 39 height 9
click at [0, 0] on input "Drop your document here or browse file Supported: PNG, JPG, JPEG" at bounding box center [0, 0] width 0 height 0
click at [459, 359] on span "browse file" at bounding box center [454, 360] width 39 height 9
click at [0, 0] on input "Drop your document here or browse file Supported: PNG, JPG, JPEG" at bounding box center [0, 0] width 0 height 0
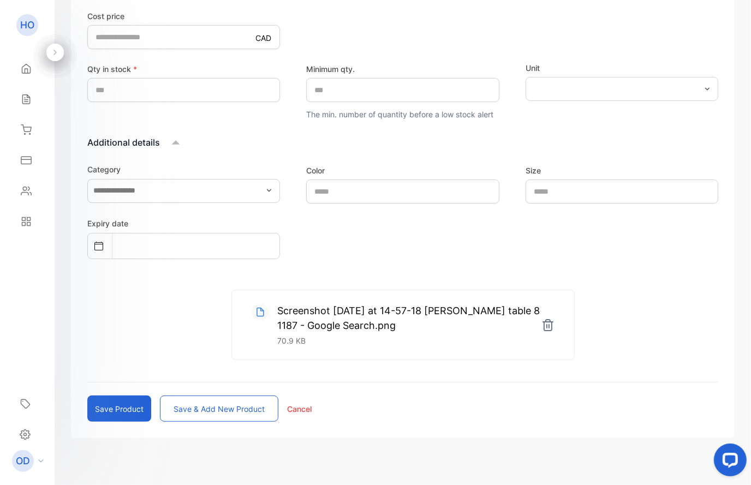
click at [115, 408] on button "Save product" at bounding box center [119, 409] width 64 height 26
type input "*"
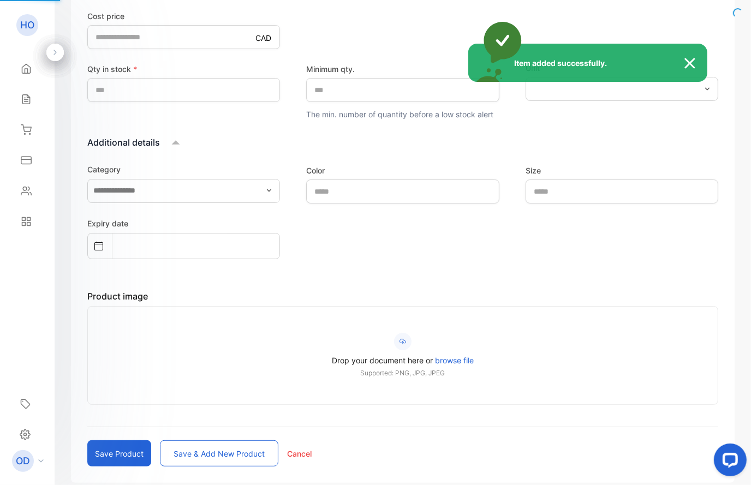
scroll to position [3, 0]
